Goal: Ask a question: Seek information or help from site administrators or community

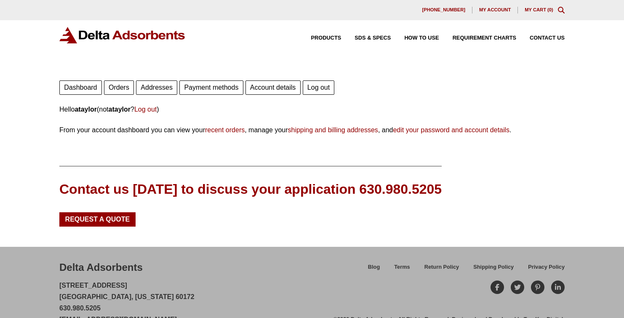
click at [304, 270] on div "Delta Adsorbents 28 Congress Circle W. Roselle, Illinois 60172 630.980.5205 cus…" at bounding box center [196, 292] width 274 height 65
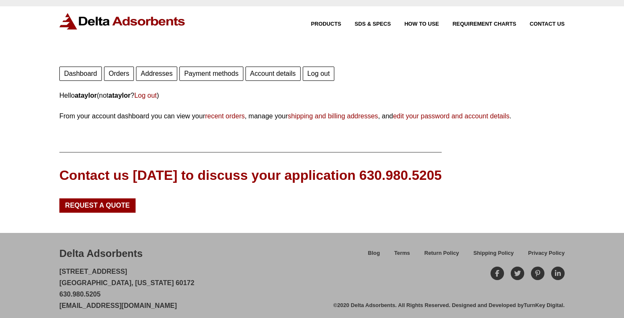
scroll to position [21, 0]
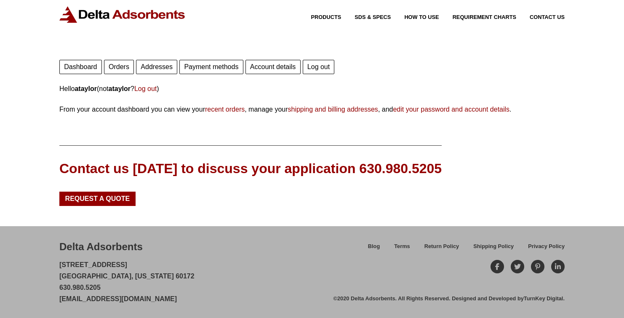
drag, startPoint x: 57, startPoint y: 298, endPoint x: 186, endPoint y: 304, distance: 129.1
click at [186, 304] on div "Delta Adsorbents 28 Congress Circle W. Roselle, Illinois 60172 630.980.5205 cus…" at bounding box center [312, 272] width 624 height 92
copy link "[EMAIL_ADDRESS][DOMAIN_NAME]"
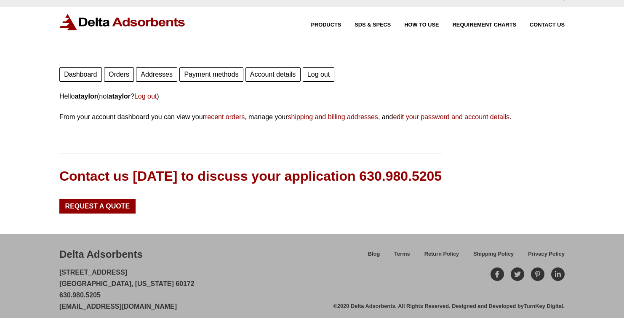
scroll to position [0, 0]
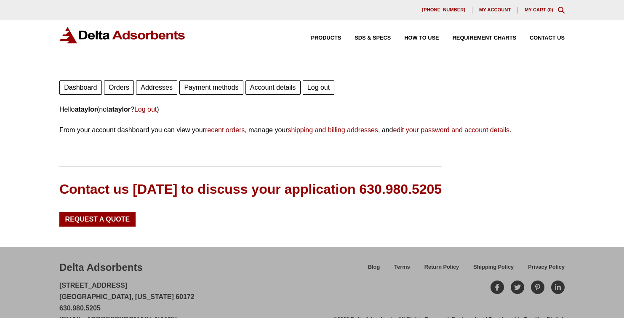
click at [203, 88] on link "Payment methods" at bounding box center [211, 87] width 64 height 14
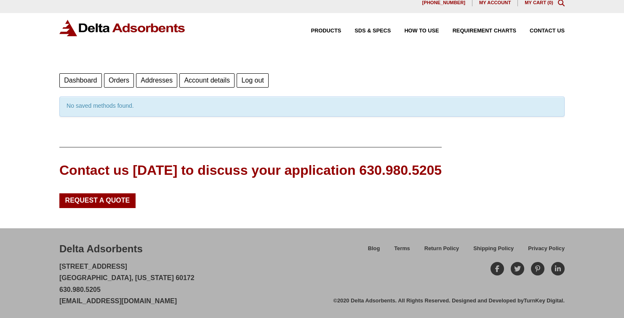
scroll to position [9, 0]
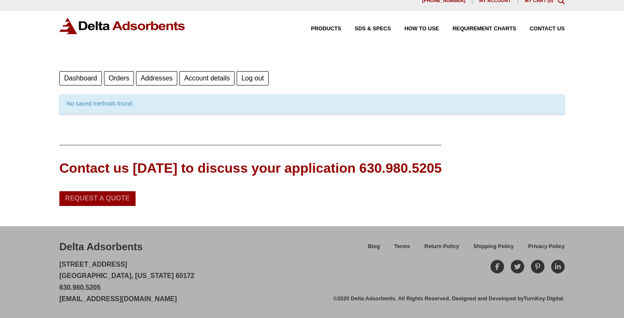
click at [117, 196] on span "Request a Quote" at bounding box center [97, 198] width 65 height 7
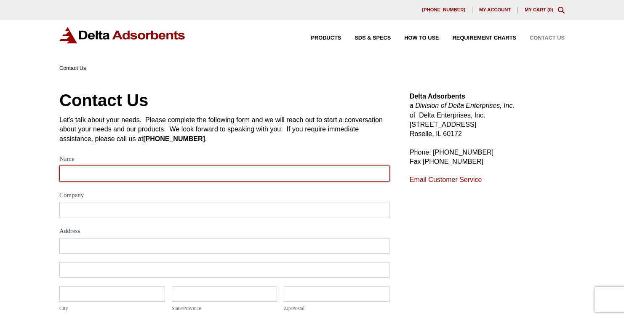
click at [111, 169] on input "Name" at bounding box center [224, 174] width 330 height 16
type input "Amanda Taylor"
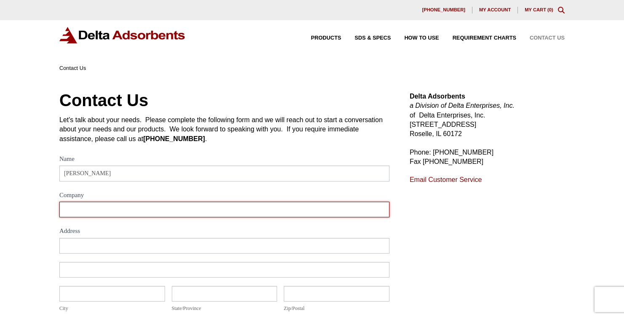
type input "Ervin Industries"
type input "681 E. Butler Rd"
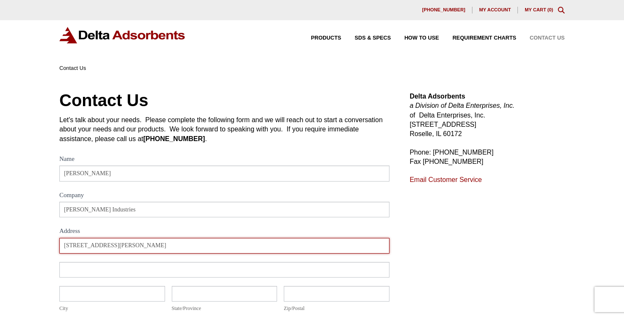
type input "[PERSON_NAME]"
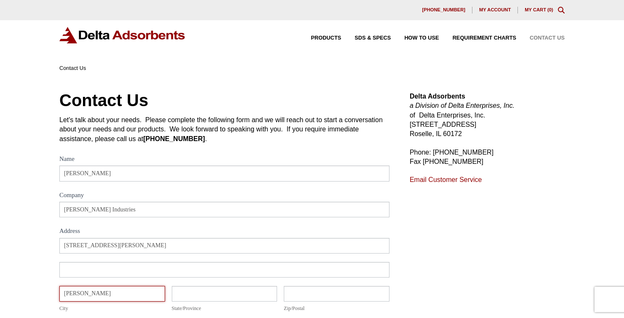
type input "PA"
type input "16002"
select select "United States"
type input "7242821060"
type input "ataylor@ervinindustries.com"
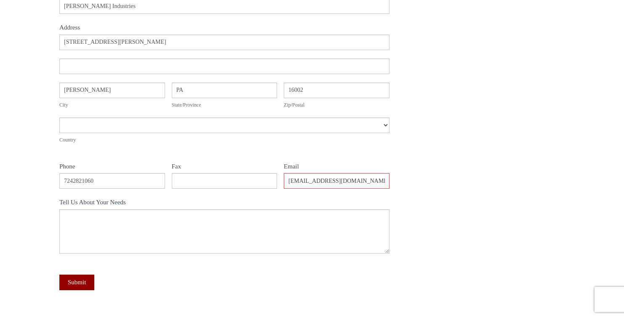
scroll to position [211, 0]
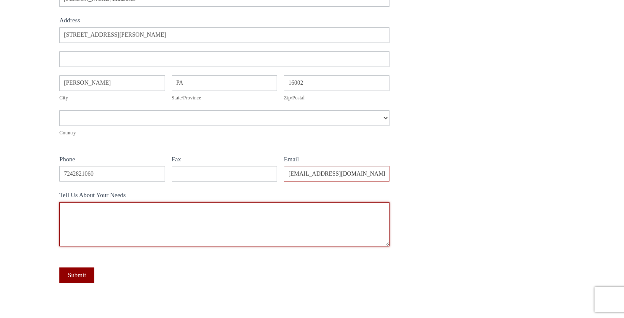
click at [124, 216] on textarea "Tell Us About Your Needs" at bounding box center [224, 224] width 330 height 44
type textarea "Hello, How do I get set up f"
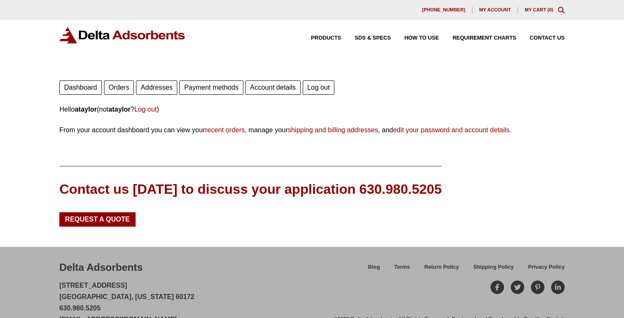
click at [493, 8] on span "My account" at bounding box center [495, 10] width 32 height 5
click at [442, 129] on link "edit your password and account details" at bounding box center [451, 129] width 117 height 7
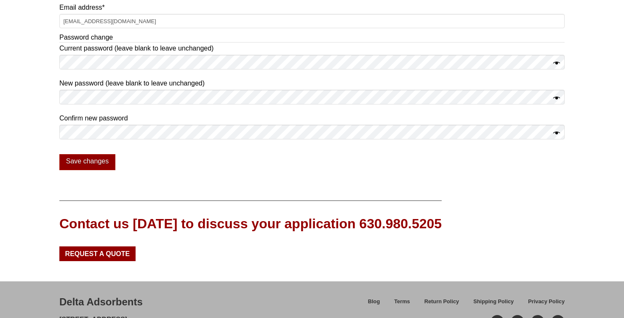
scroll to position [211, 0]
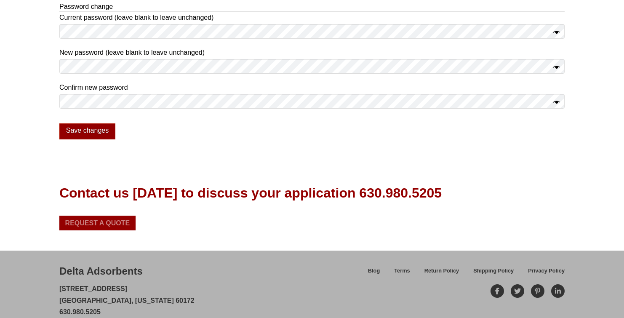
click at [89, 226] on span "Request a Quote" at bounding box center [97, 223] width 65 height 7
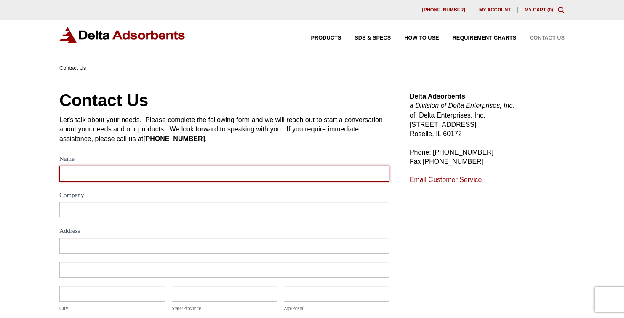
click at [90, 178] on input "Name" at bounding box center [224, 174] width 330 height 16
type input "Amanda Taylor"
type input "Ervin Industries"
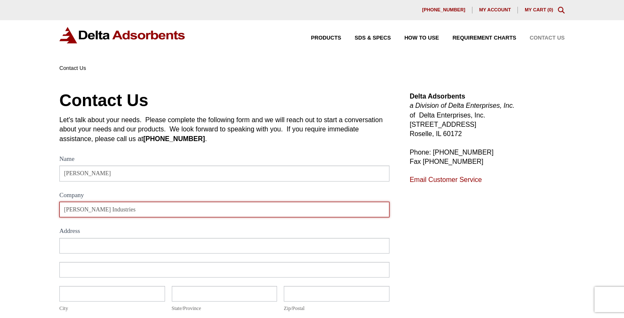
type input "681 E. Butler Rd"
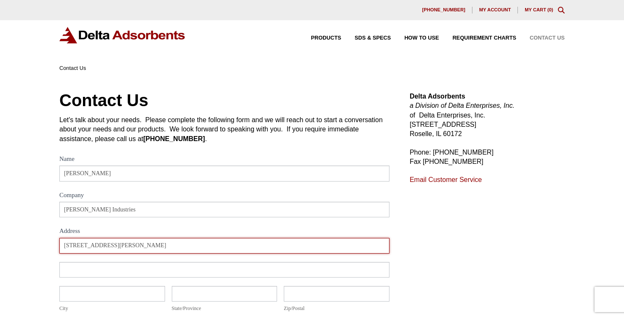
type input "Butler"
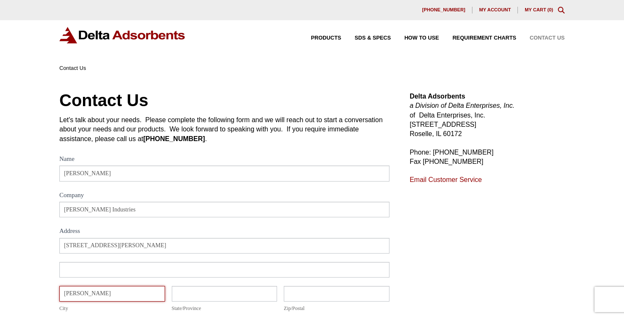
type input "PA"
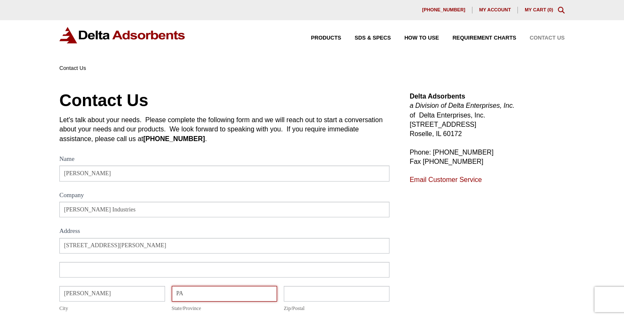
type input "16002"
select select "United States"
type input "7242821060"
type input "ataylor@ervinindustries.com"
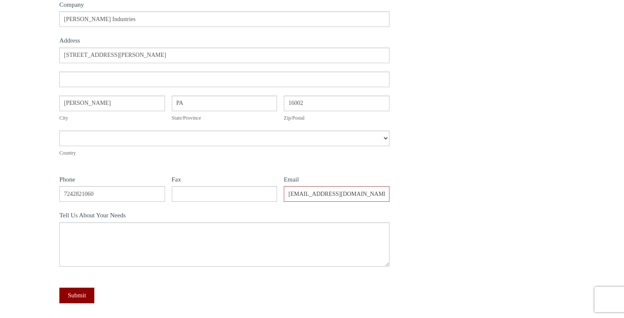
scroll to position [211, 0]
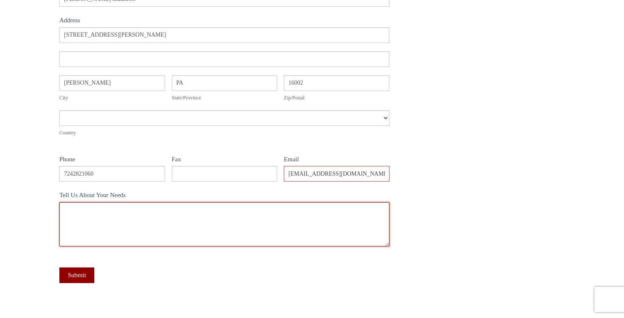
click at [87, 217] on textarea "Tell Us About Your Needs" at bounding box center [224, 224] width 330 height 44
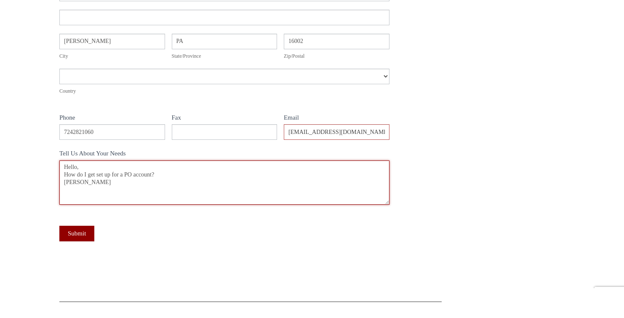
scroll to position [253, 0]
type textarea "Hello, How do I get set up for a PO account? Amanda"
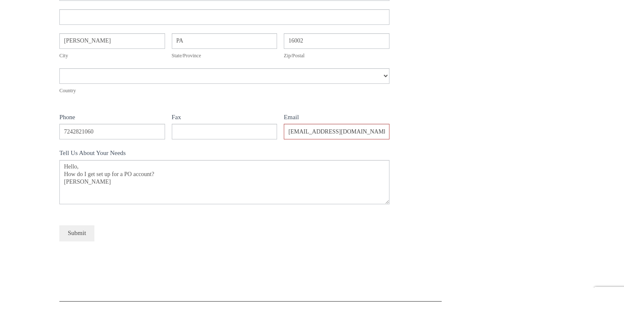
click at [72, 233] on button "Submit" at bounding box center [76, 233] width 35 height 16
